Goal: Information Seeking & Learning: Check status

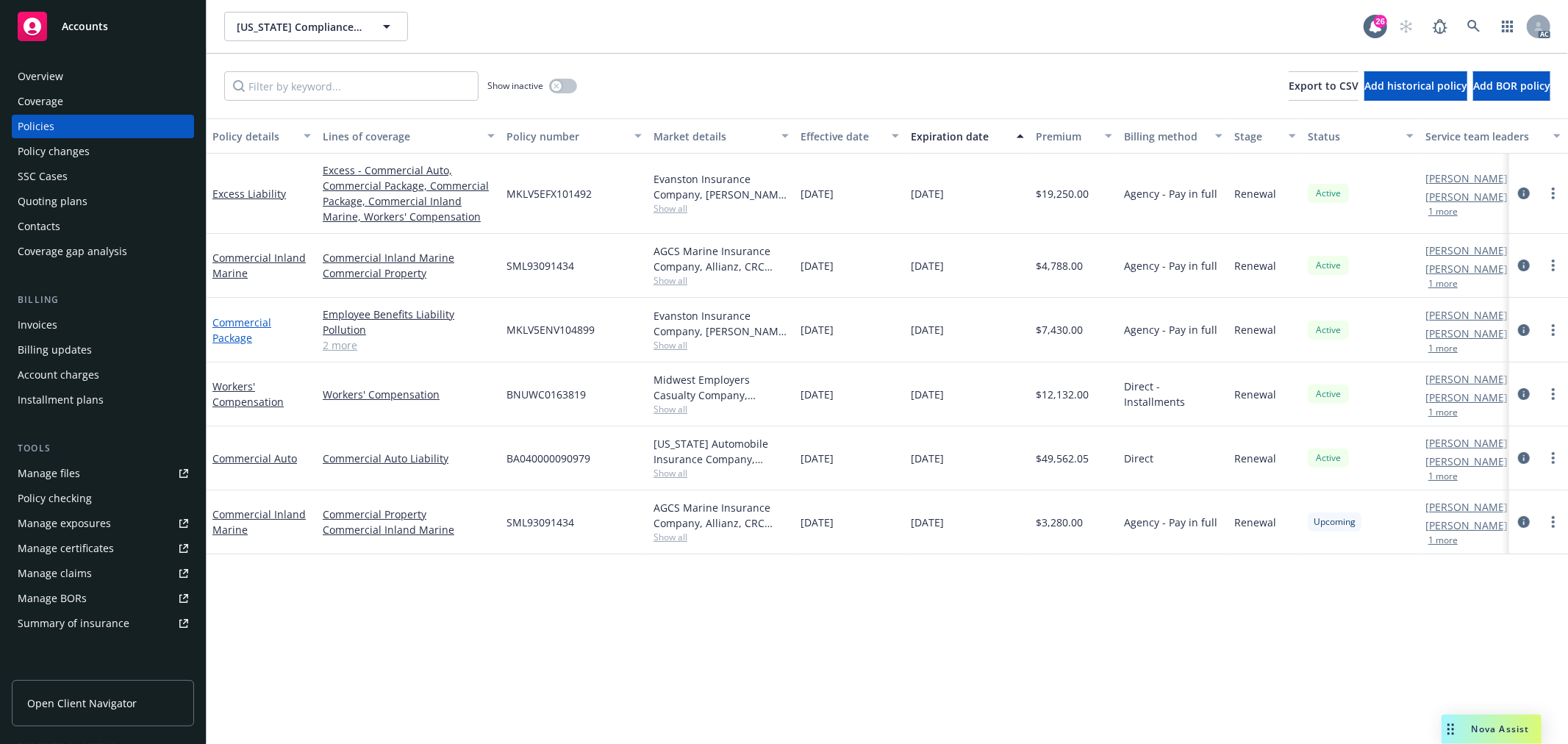
click at [250, 318] on link "Commercial Package" at bounding box center [242, 330] width 59 height 30
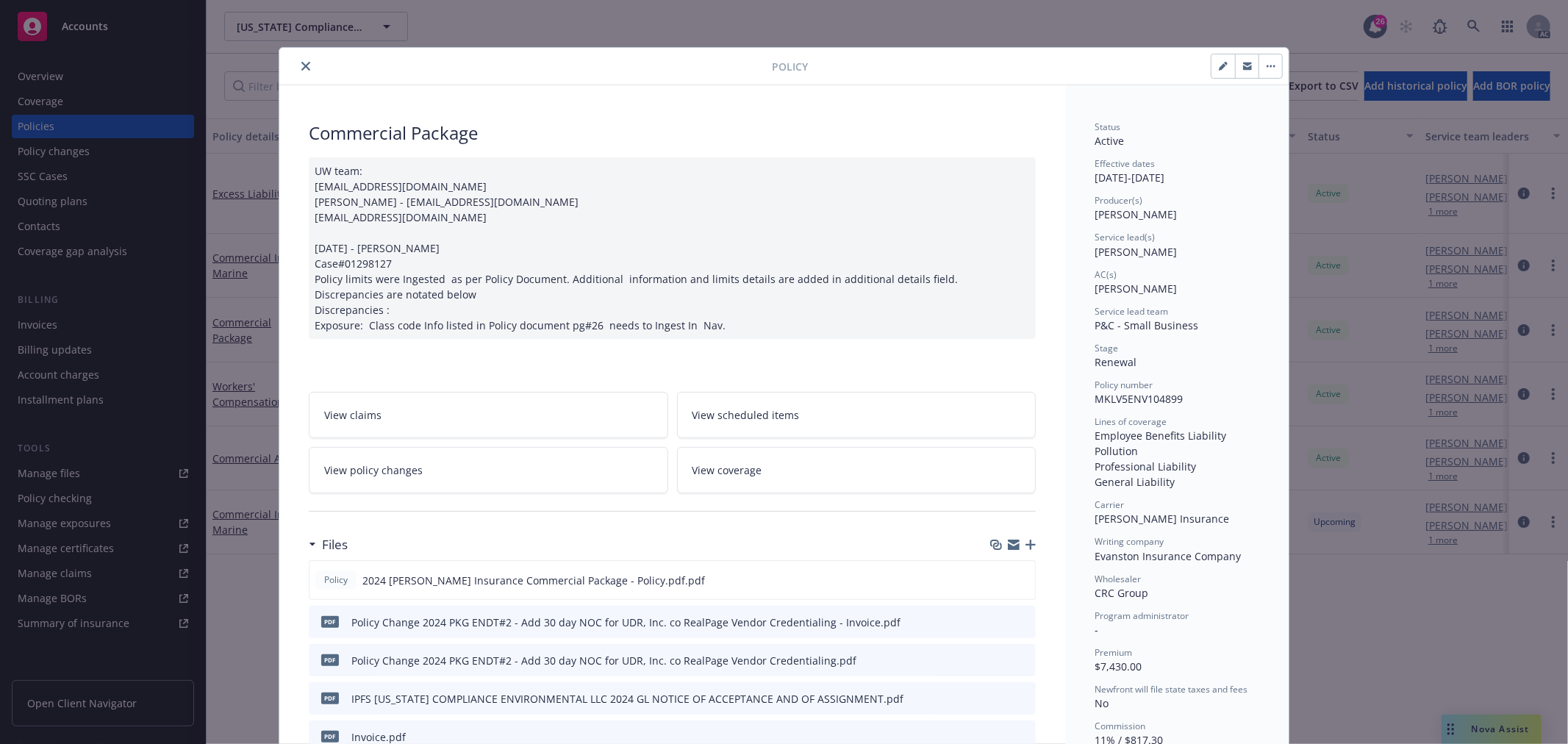
click at [461, 472] on link "View policy changes" at bounding box center [488, 470] width 359 height 46
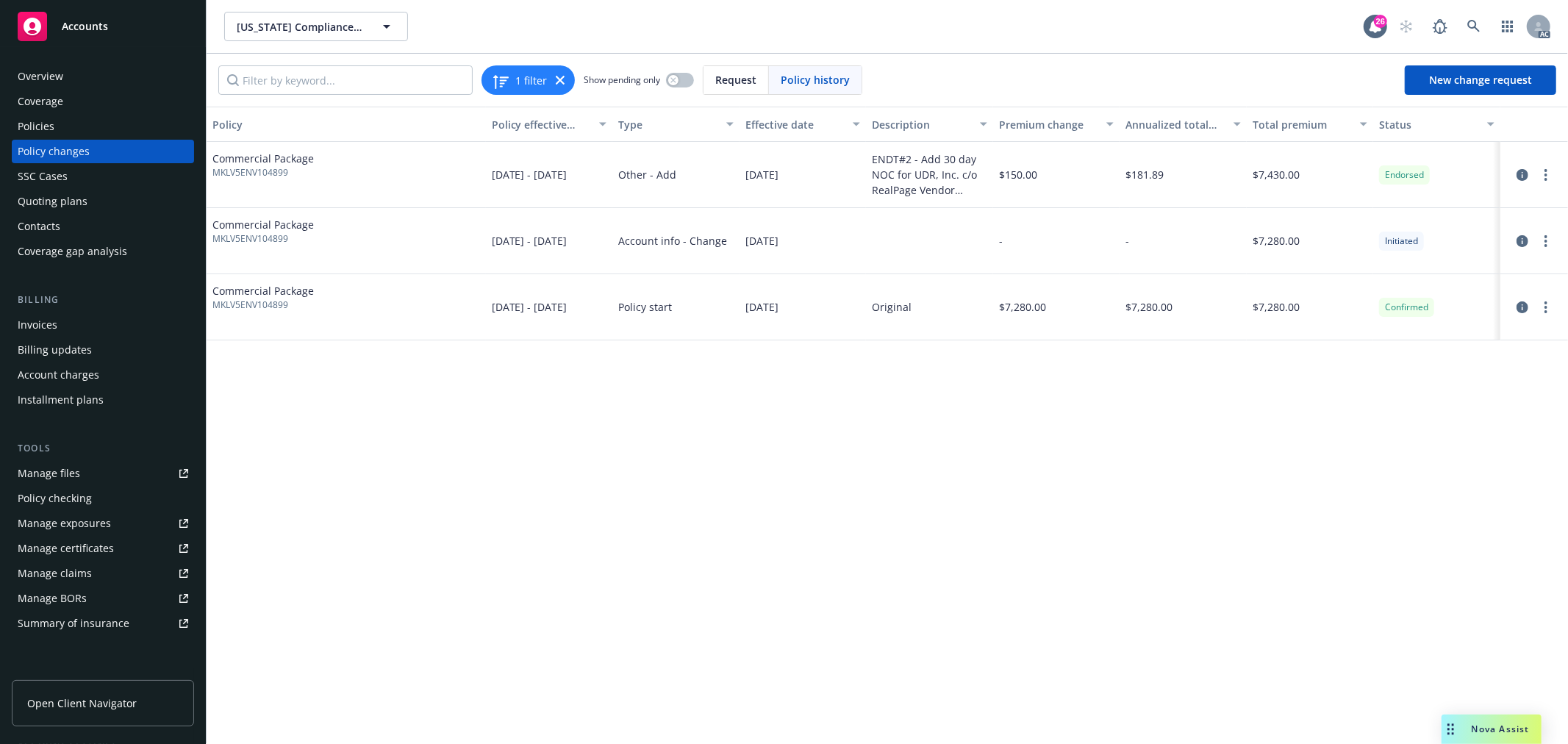
drag, startPoint x: 623, startPoint y: 234, endPoint x: 864, endPoint y: 238, distance: 241.0
click at [864, 238] on div "Commercial Package MKLV5ENV104899 [DATE] - [DATE] Account info - Change [DATE] …" at bounding box center [887, 241] width 1361 height 66
click at [971, 238] on div at bounding box center [929, 241] width 127 height 66
click at [1524, 240] on icon "circleInformation" at bounding box center [1522, 241] width 12 height 12
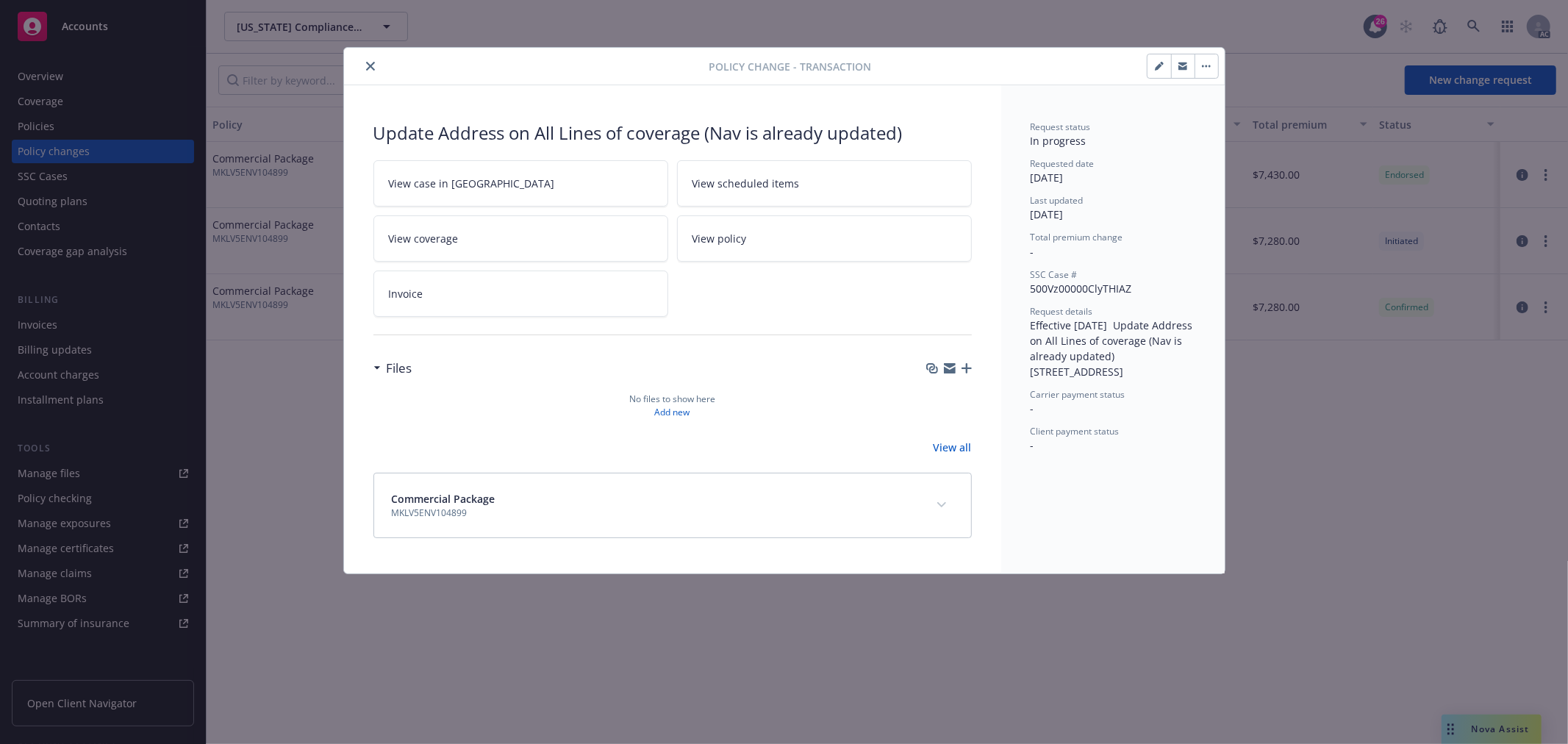
drag, startPoint x: 1031, startPoint y: 371, endPoint x: 1145, endPoint y: 383, distance: 114.6
click at [1145, 380] on div "Request details Effective [DATE] Update Address on All Lines of coverage (Nav i…" at bounding box center [1112, 341] width 164 height 74
click at [378, 67] on button "close" at bounding box center [370, 66] width 18 height 18
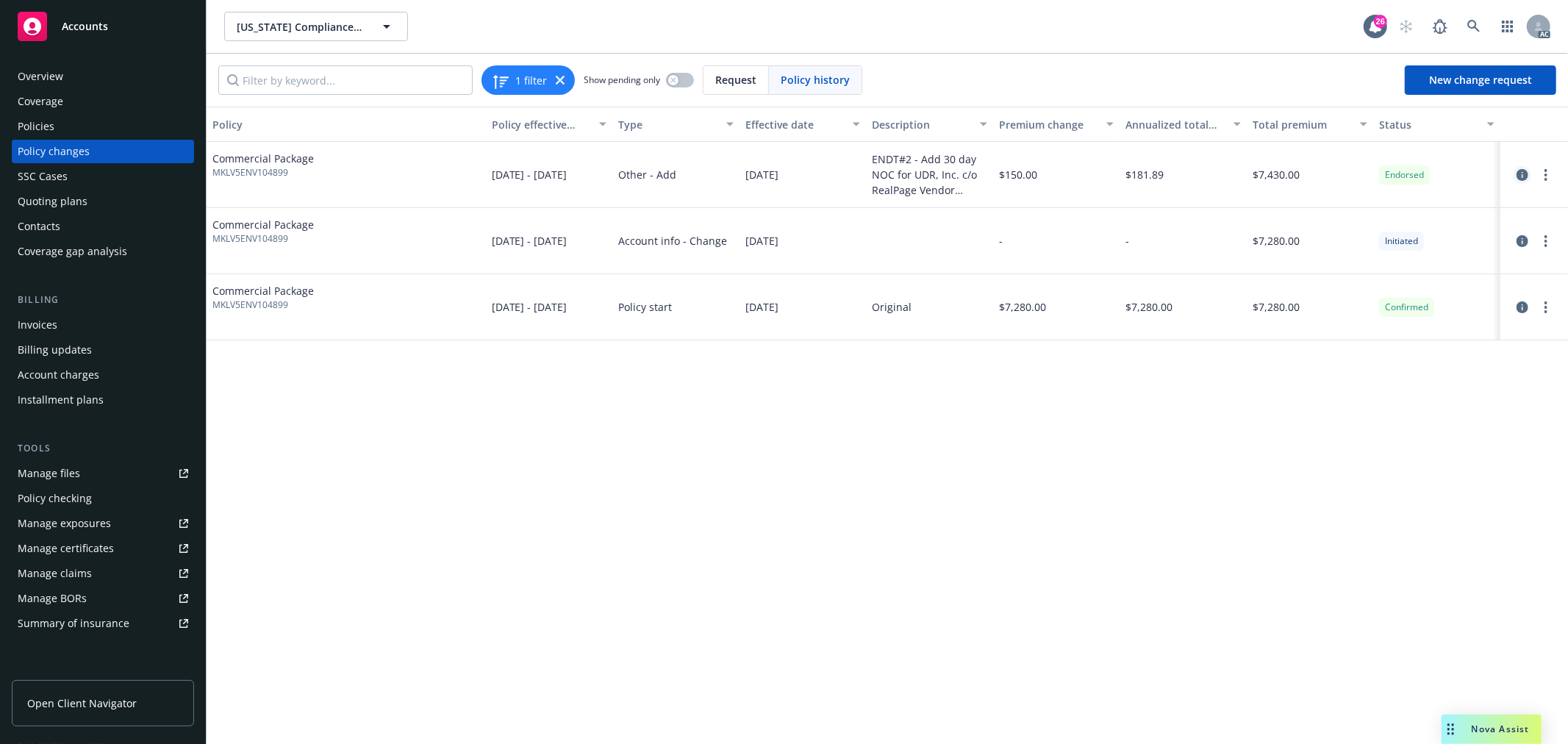
click at [1525, 177] on icon "circleInformation" at bounding box center [1522, 175] width 12 height 12
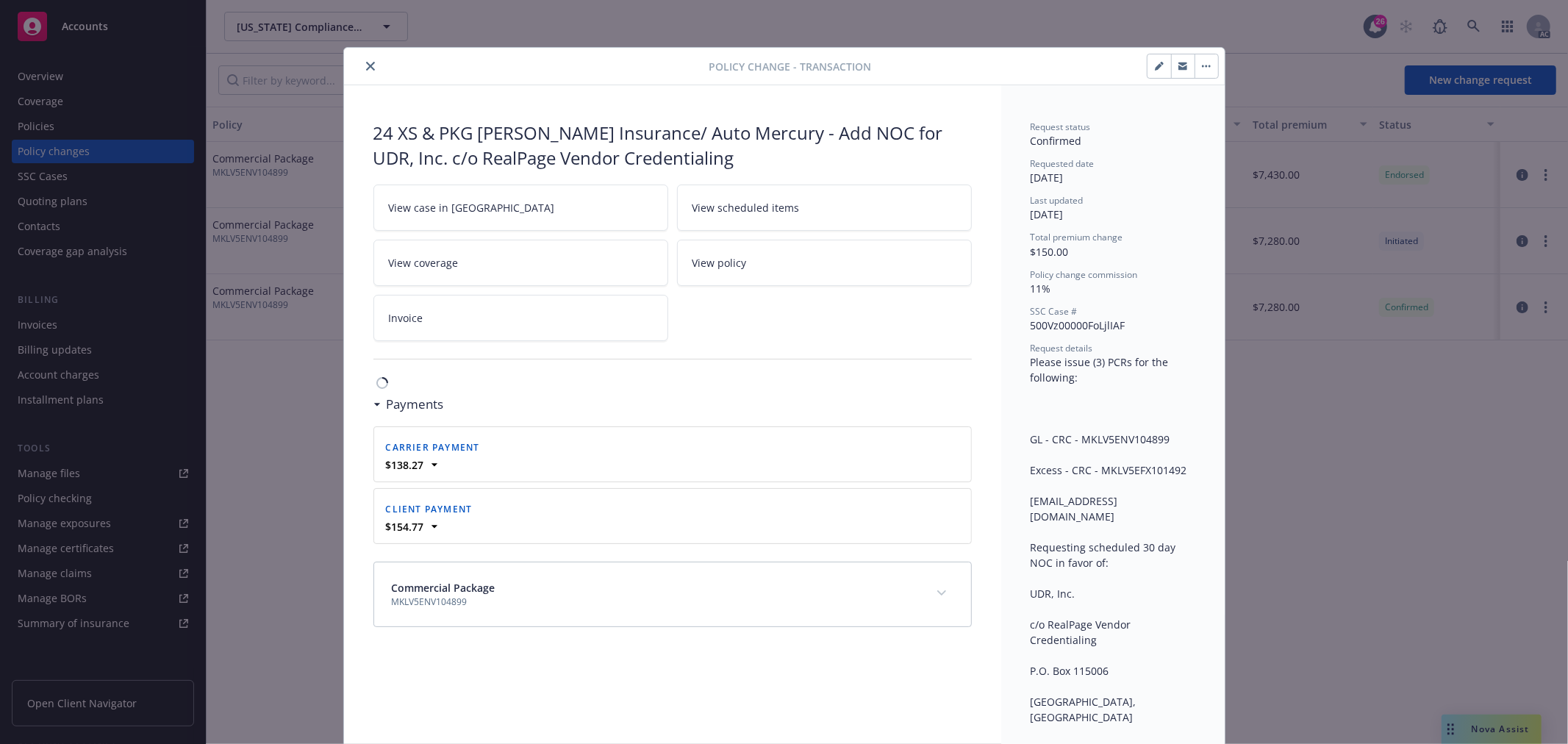
scroll to position [44, 0]
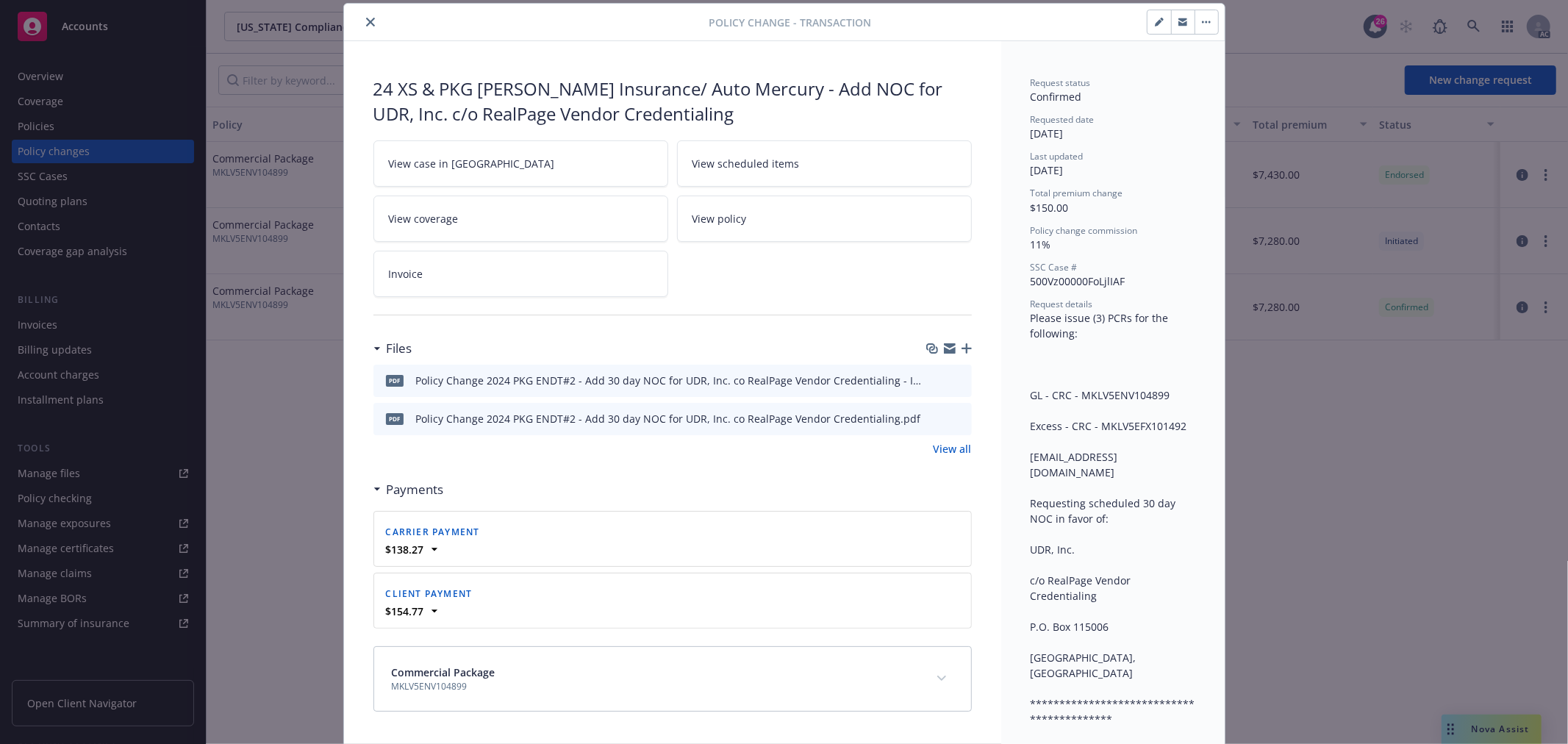
click at [366, 22] on icon "close" at bounding box center [370, 22] width 9 height 9
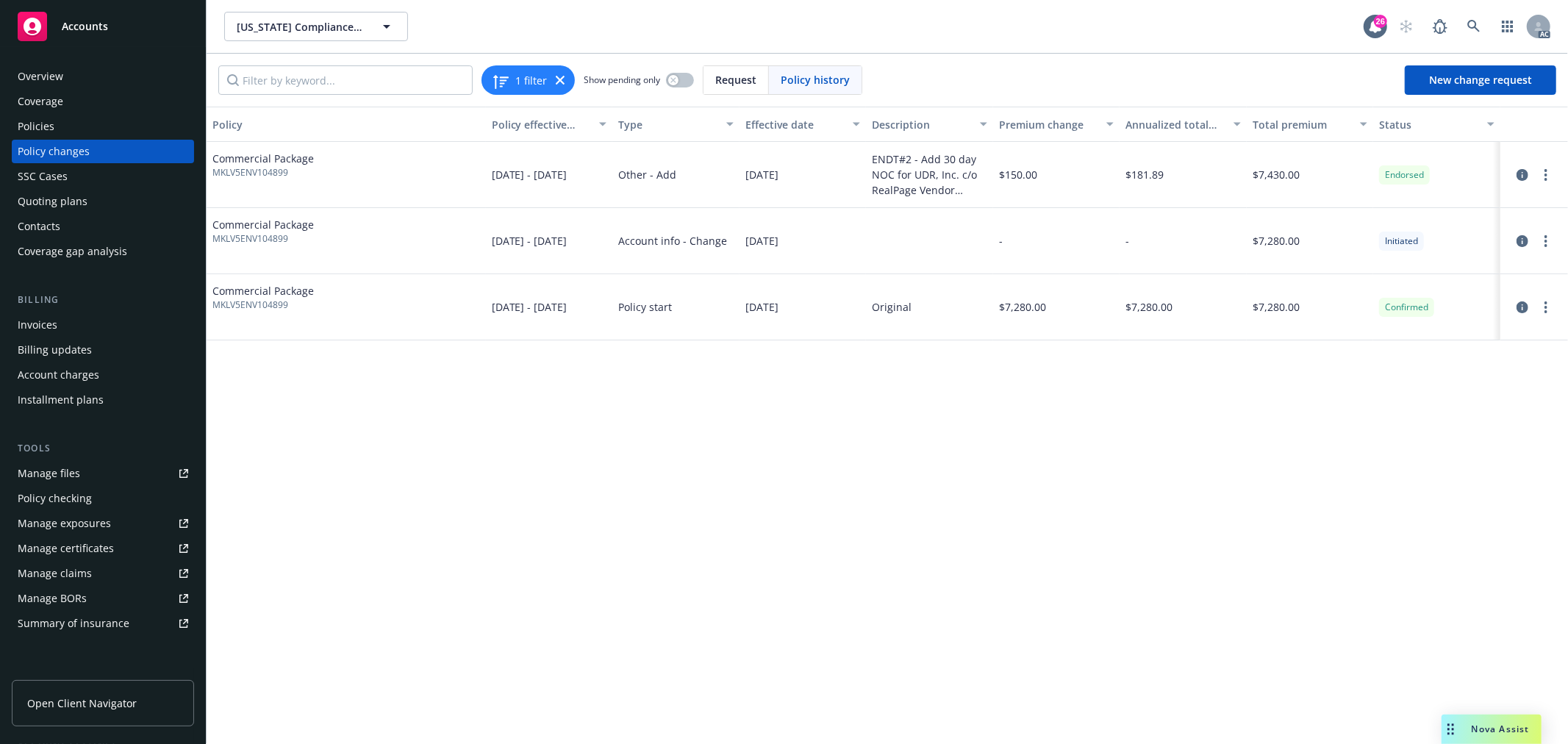
click at [32, 123] on div "Policies" at bounding box center [36, 127] width 37 height 24
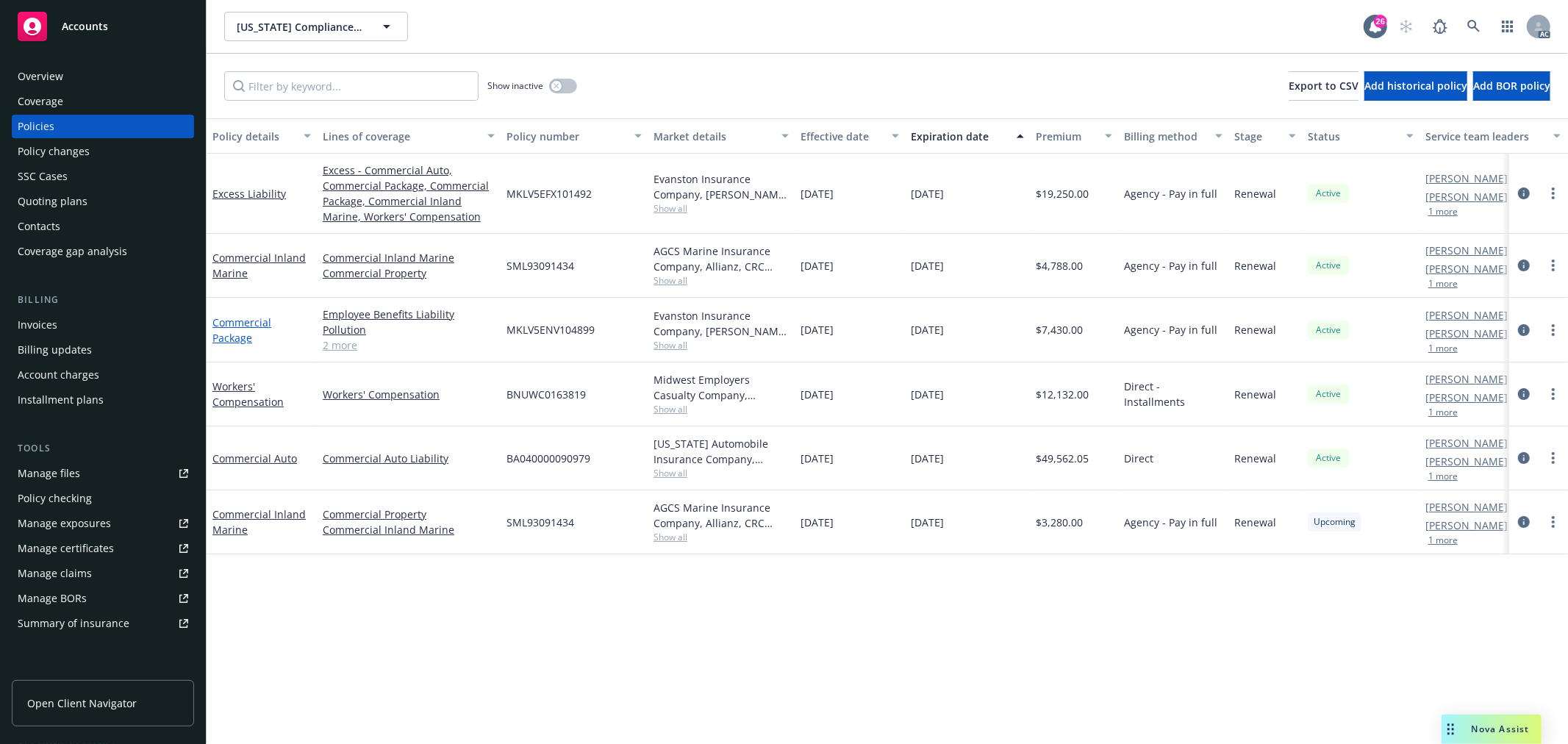
click at [248, 318] on link "Commercial Package" at bounding box center [242, 330] width 59 height 30
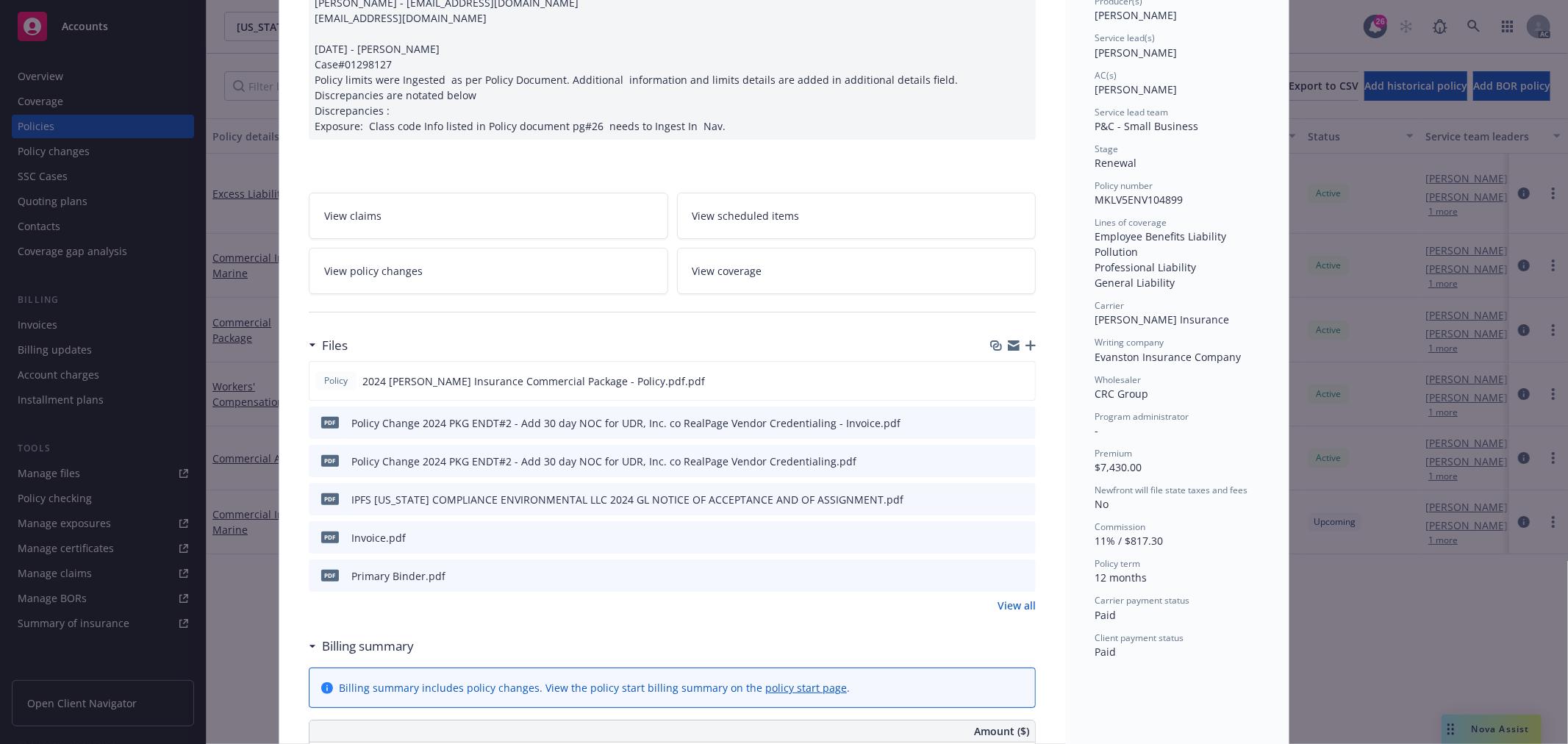
scroll to position [208, 0]
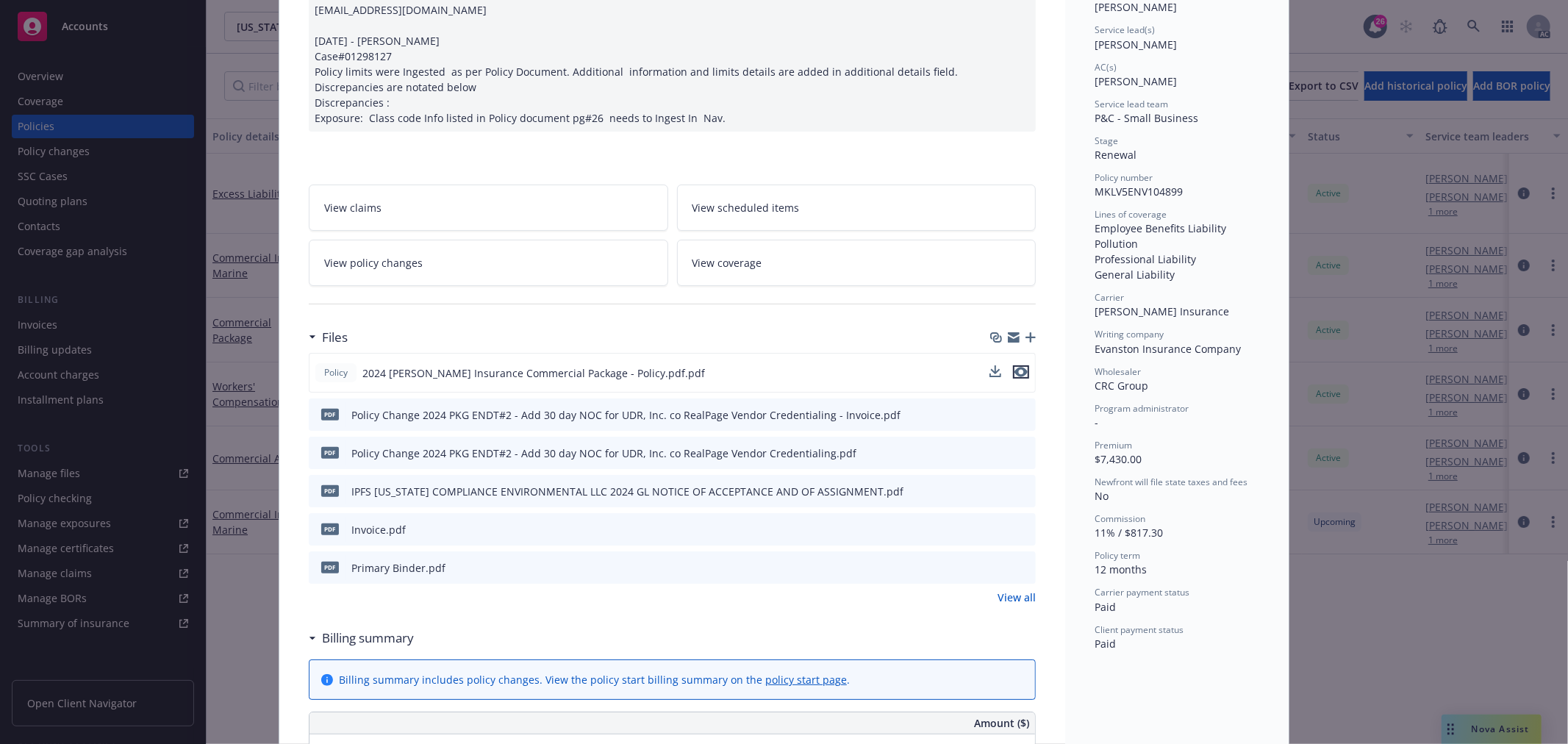
click at [1018, 369] on icon "preview file" at bounding box center [1021, 372] width 14 height 10
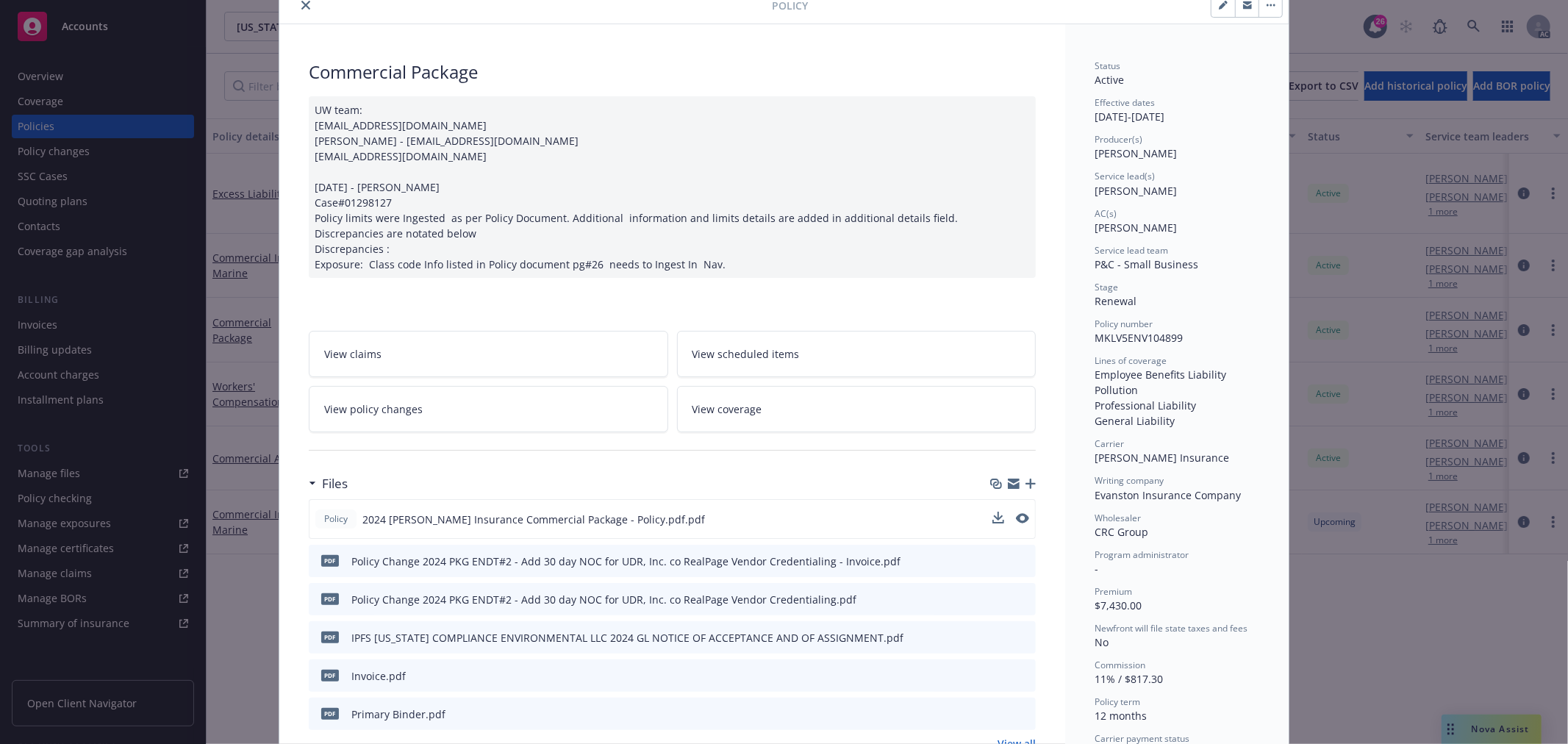
scroll to position [0, 0]
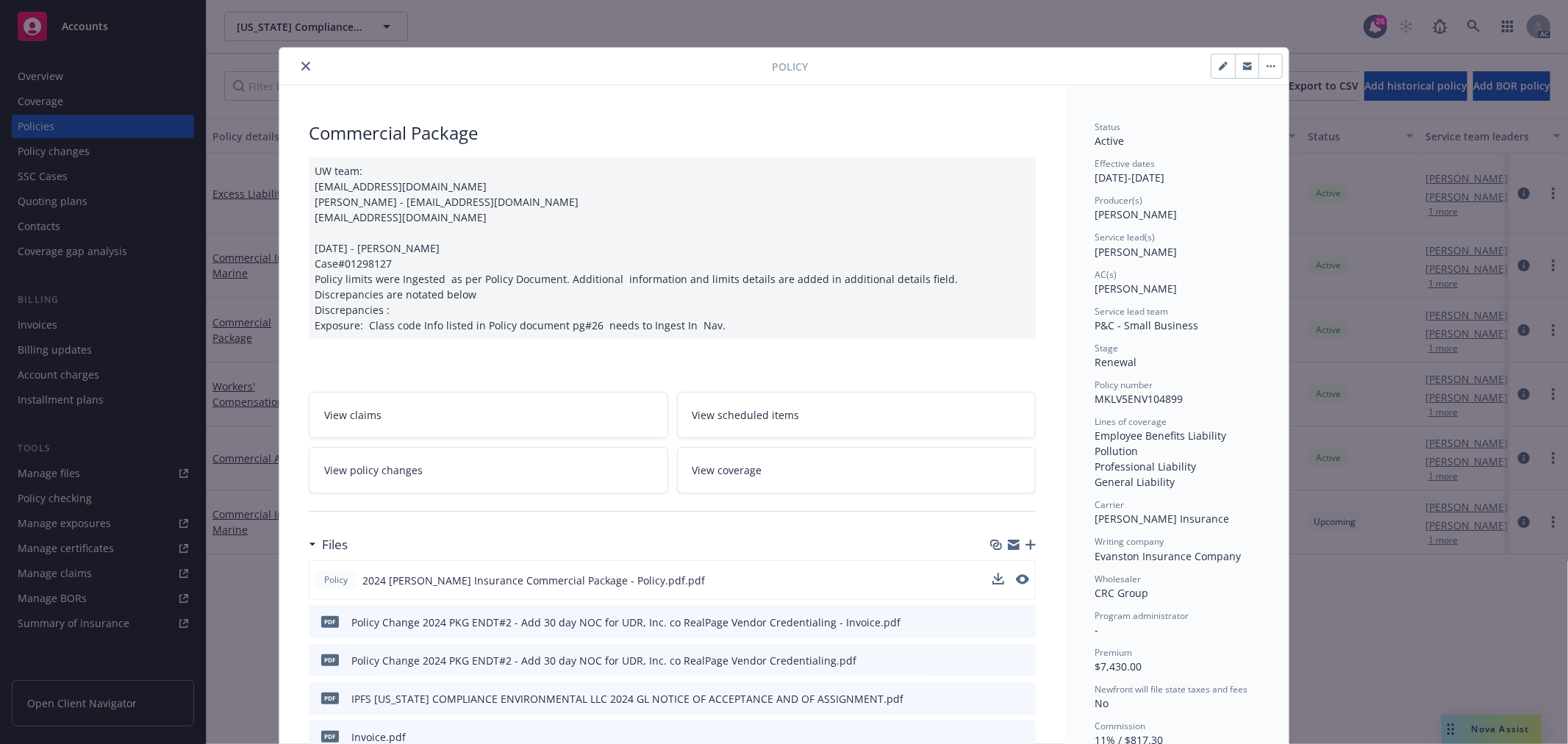
click at [305, 67] on button "close" at bounding box center [305, 66] width 18 height 18
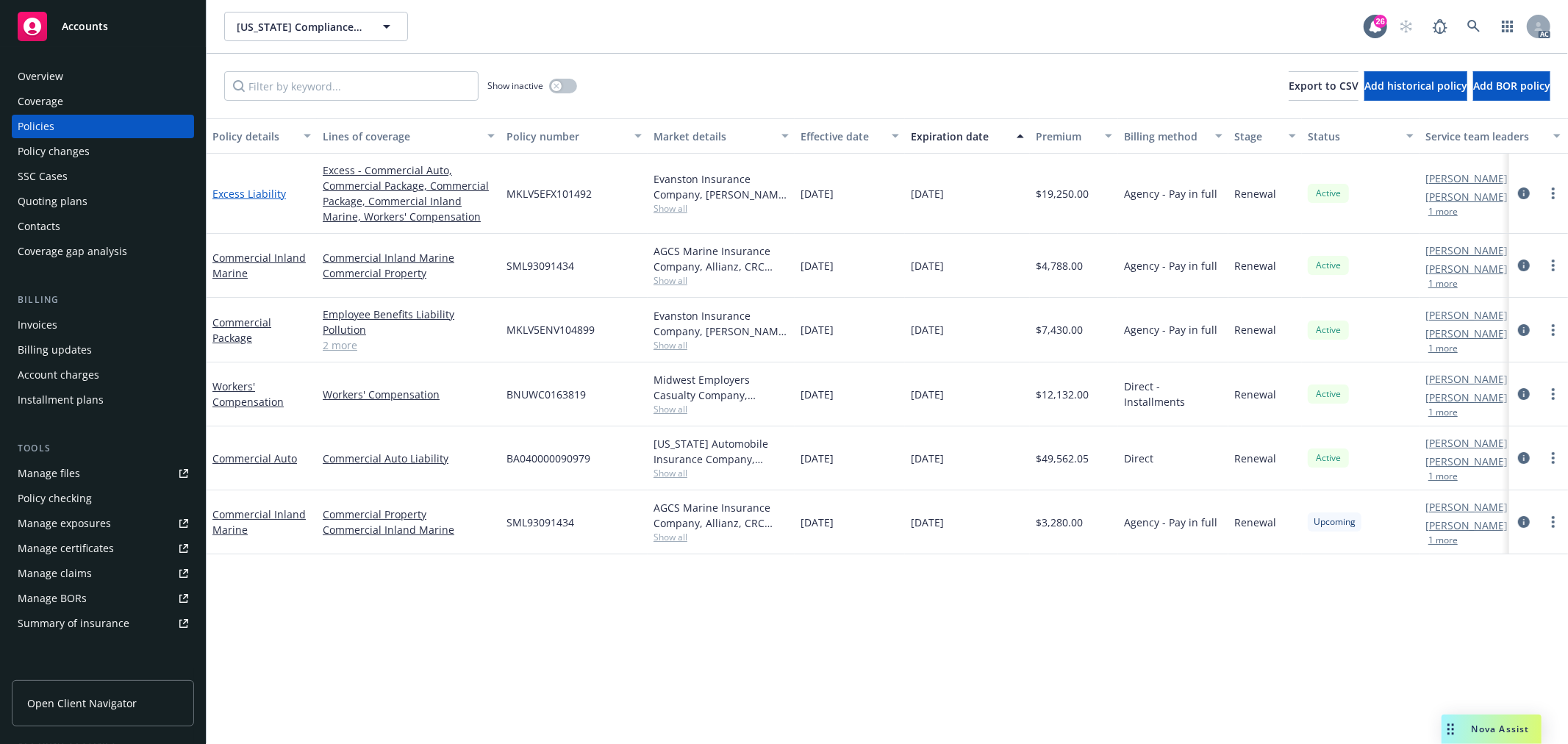
click at [250, 192] on link "Excess Liability" at bounding box center [249, 193] width 73 height 14
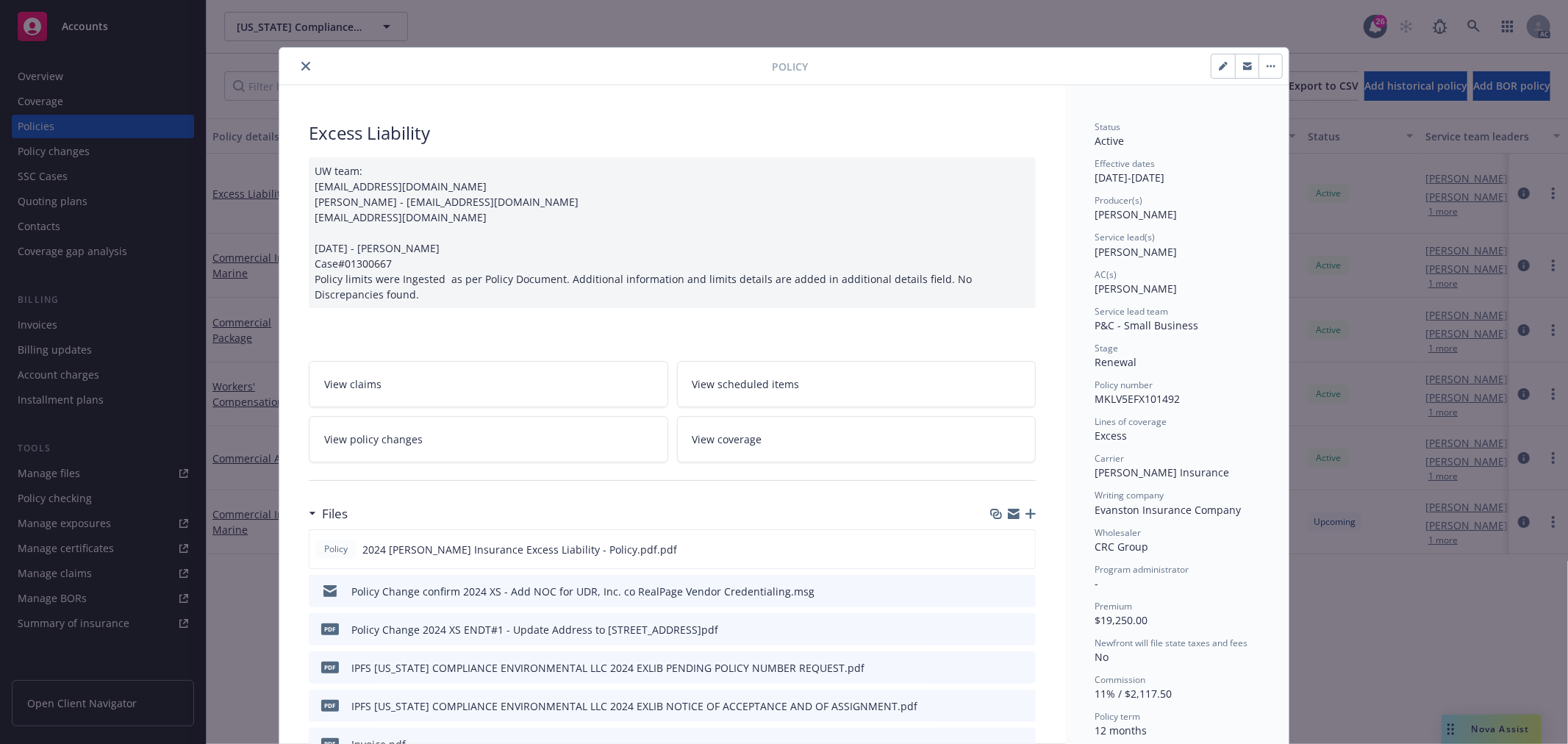
click at [494, 438] on link "View policy changes" at bounding box center [488, 439] width 359 height 46
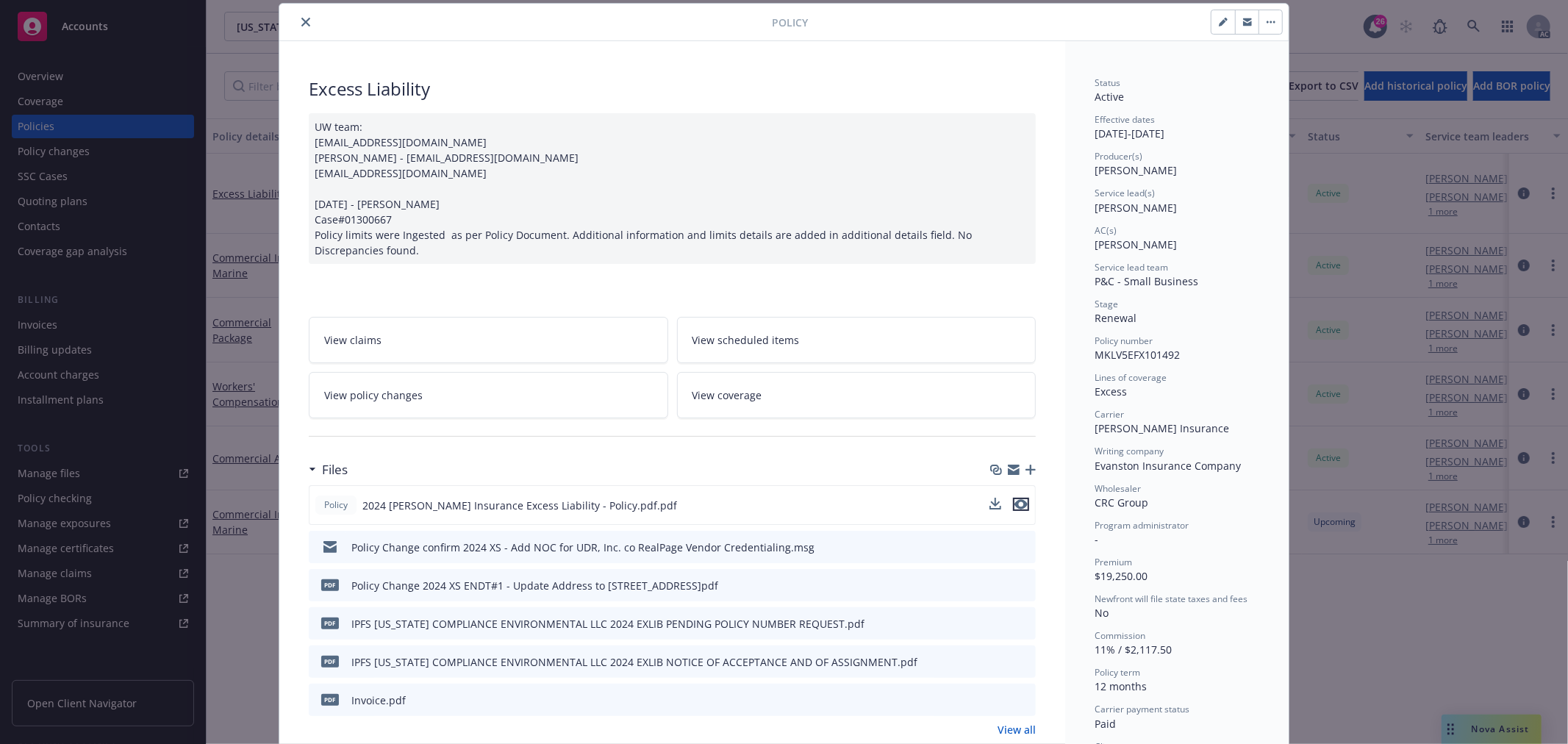
click at [1014, 505] on icon "preview file" at bounding box center [1021, 505] width 14 height 10
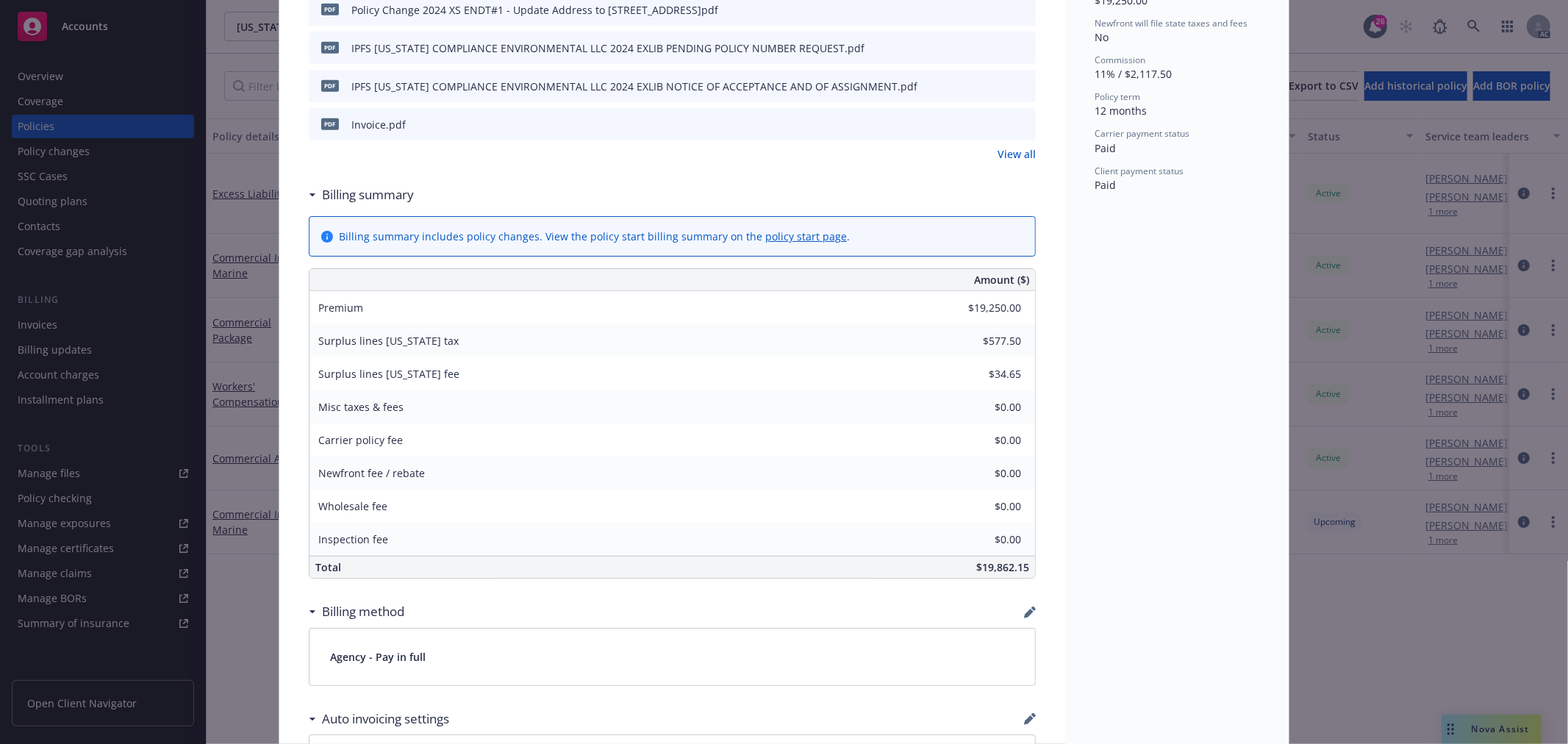
scroll to position [615, 0]
